Goal: Task Accomplishment & Management: Manage account settings

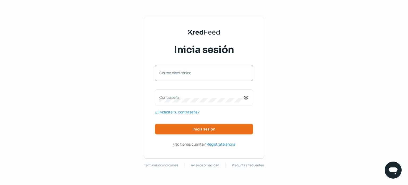
click at [169, 73] on label "Correo electrónico" at bounding box center [201, 72] width 84 height 5
click at [169, 73] on input "Correo electrónico" at bounding box center [203, 75] width 89 height 5
type input "[EMAIL_ADDRESS][DOMAIN_NAME]"
click at [165, 96] on label "Contraseña" at bounding box center [201, 97] width 84 height 5
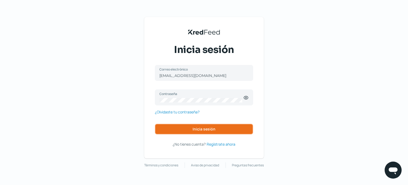
click at [207, 131] on span "Inicia sesión" at bounding box center [204, 129] width 23 height 4
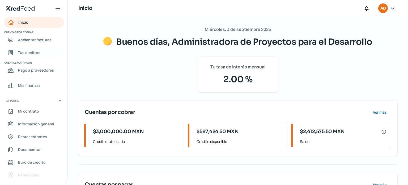
click at [37, 54] on span "Tus créditos" at bounding box center [29, 52] width 22 height 7
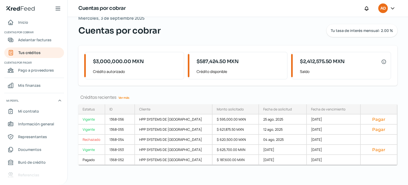
scroll to position [12, 0]
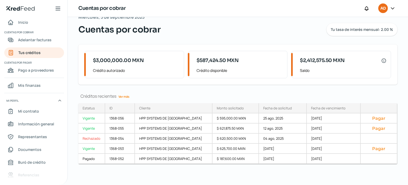
click at [126, 95] on link "Ver más" at bounding box center [123, 96] width 15 height 8
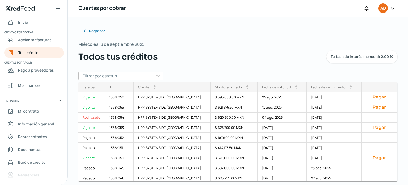
drag, startPoint x: 395, startPoint y: 88, endPoint x: 395, endPoint y: 104, distance: 15.9
click at [395, 104] on div "Regresar [DATE] Todos tus créditos Tu tasa de interés mensual: 2.00 % Filtrar p…" at bounding box center [238, 101] width 340 height 168
click at [86, 158] on div "Vigente" at bounding box center [91, 158] width 27 height 10
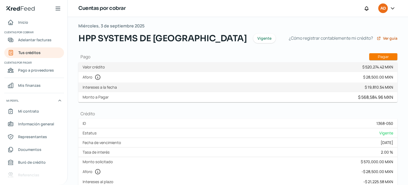
scroll to position [15, 0]
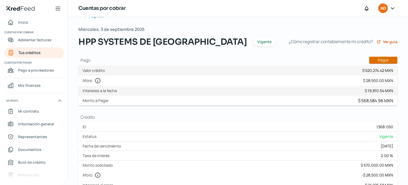
click at [378, 59] on button "Pagar" at bounding box center [383, 60] width 28 height 7
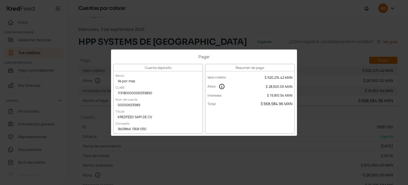
click at [179, 28] on div "Pagar Cuenta depósito Banco Ve por mas CLABE 113180000006539890 Núm. de cuenta …" at bounding box center [204, 92] width 408 height 185
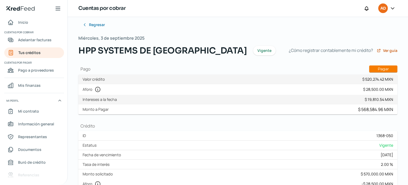
scroll to position [0, 0]
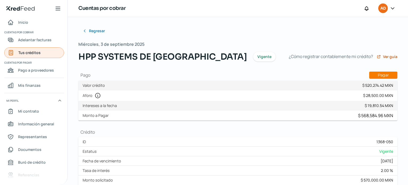
click at [29, 52] on span "Tus créditos" at bounding box center [29, 52] width 22 height 7
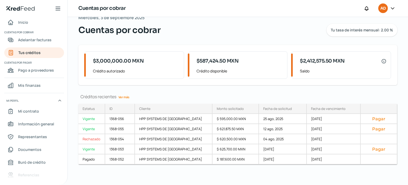
scroll to position [12, 0]
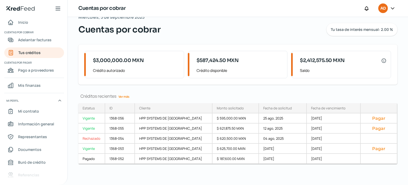
click at [126, 97] on link "Ver más" at bounding box center [123, 96] width 15 height 8
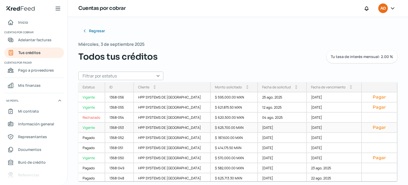
click at [91, 127] on div "Vigente" at bounding box center [91, 127] width 27 height 10
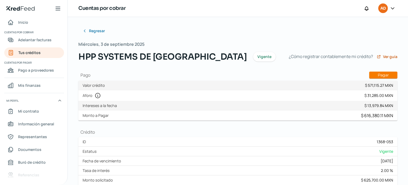
click at [391, 7] on icon at bounding box center [392, 8] width 5 height 5
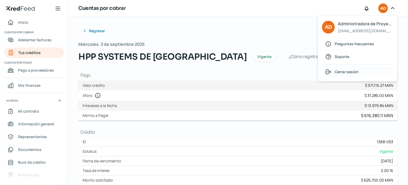
click at [339, 72] on span "Cerrar sesión" at bounding box center [347, 71] width 24 height 7
